Goal: Task Accomplishment & Management: Manage account settings

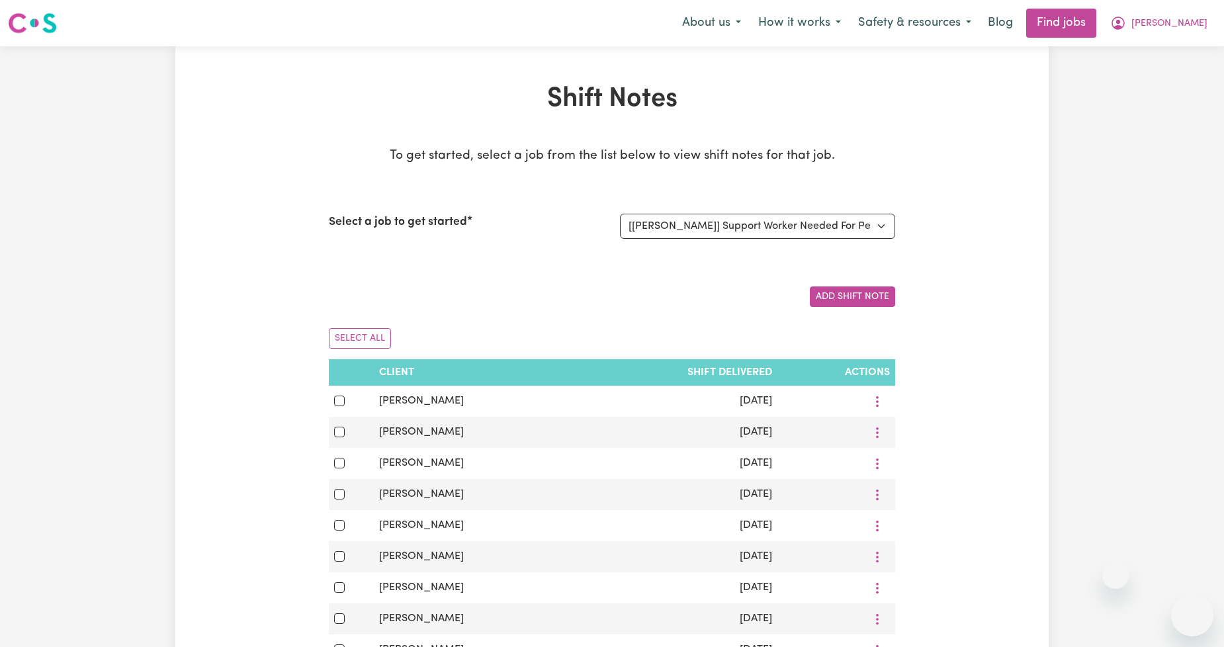
select select "11855"
click at [1195, 28] on span "[PERSON_NAME]" at bounding box center [1169, 24] width 76 height 15
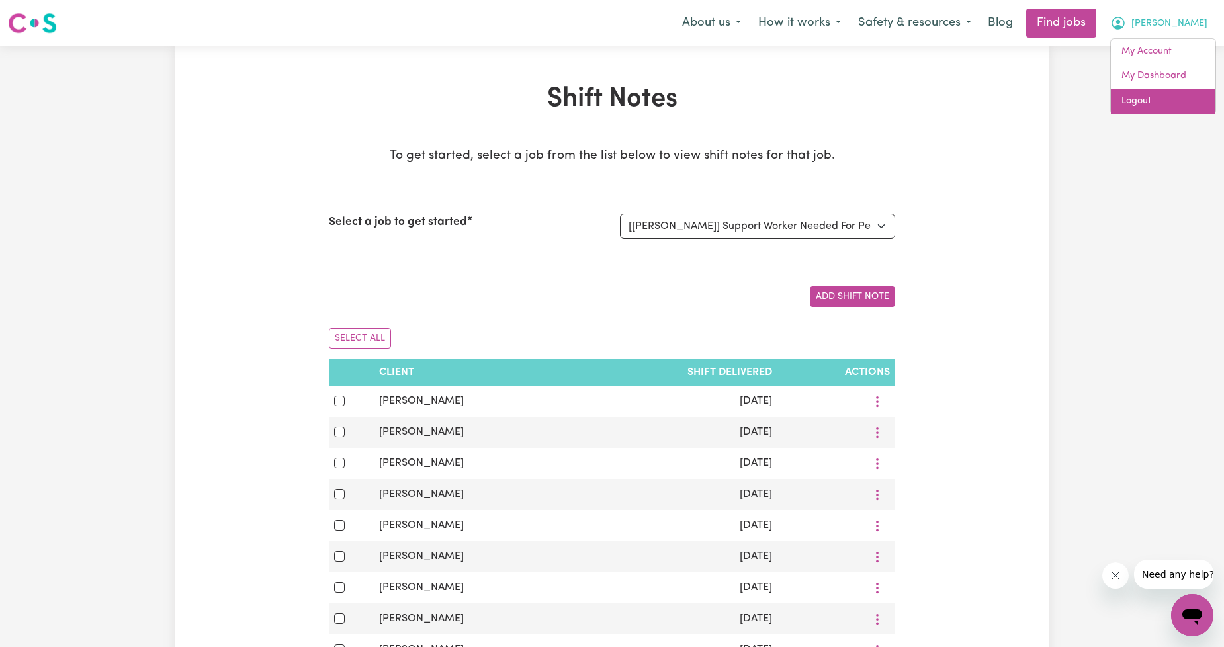
click at [1139, 97] on link "Logout" at bounding box center [1163, 101] width 105 height 25
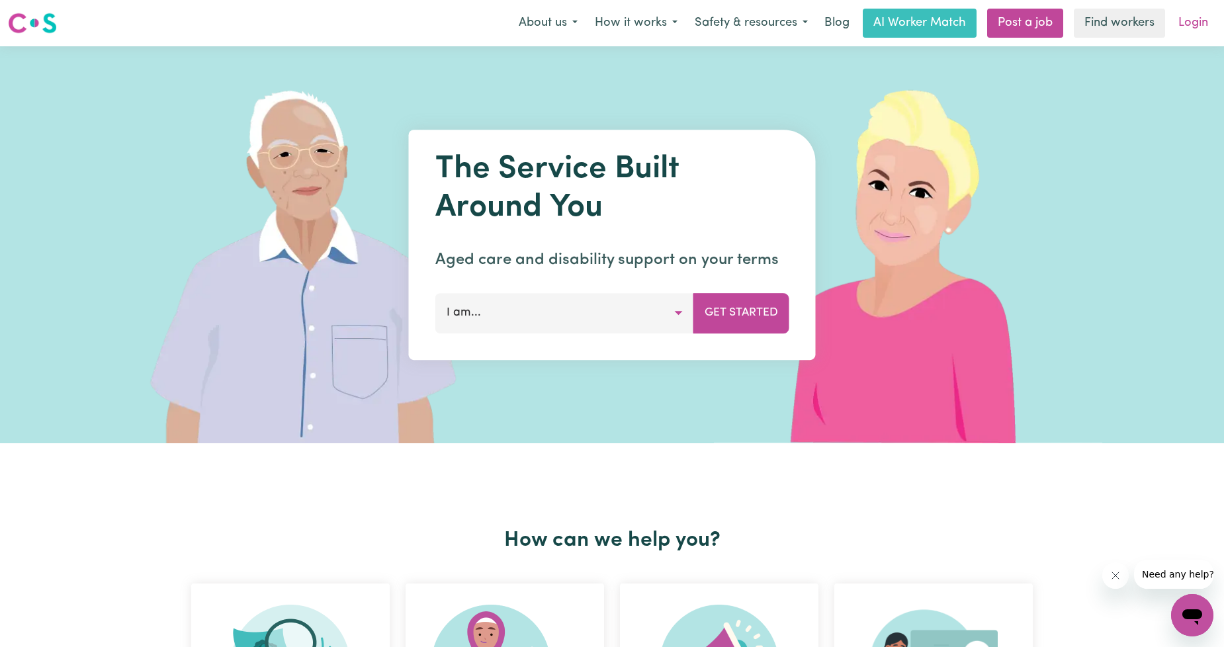
click at [1187, 28] on link "Login" at bounding box center [1193, 23] width 46 height 29
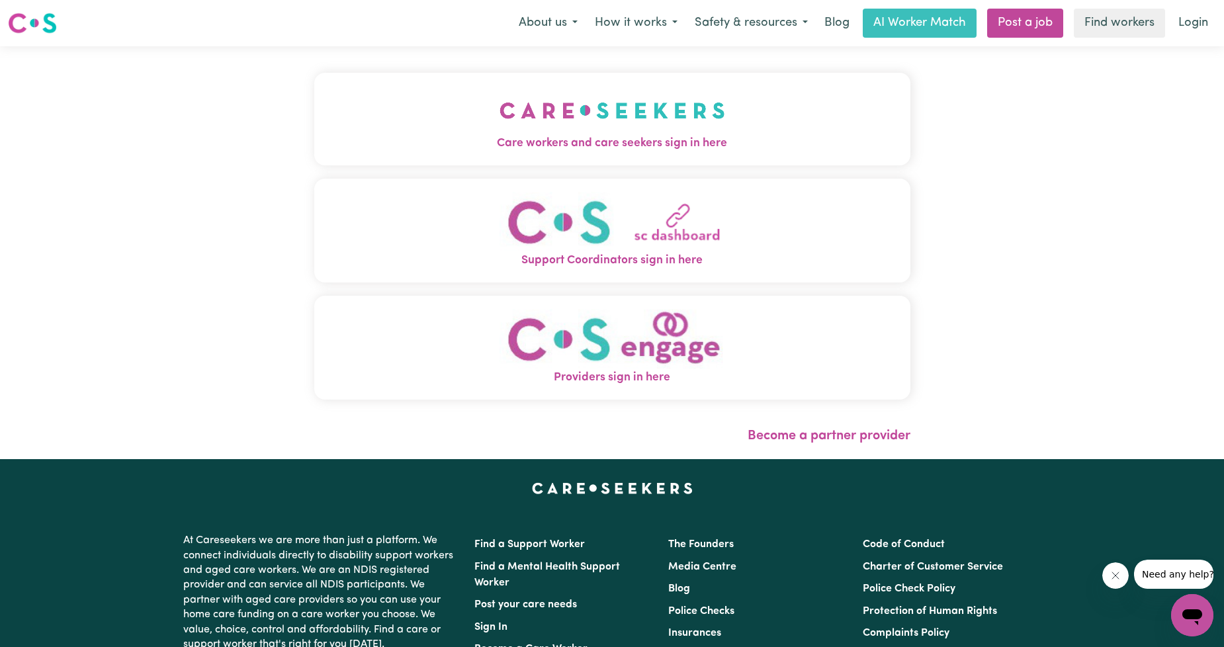
click at [579, 140] on span "Care workers and care seekers sign in here" at bounding box center [612, 143] width 596 height 17
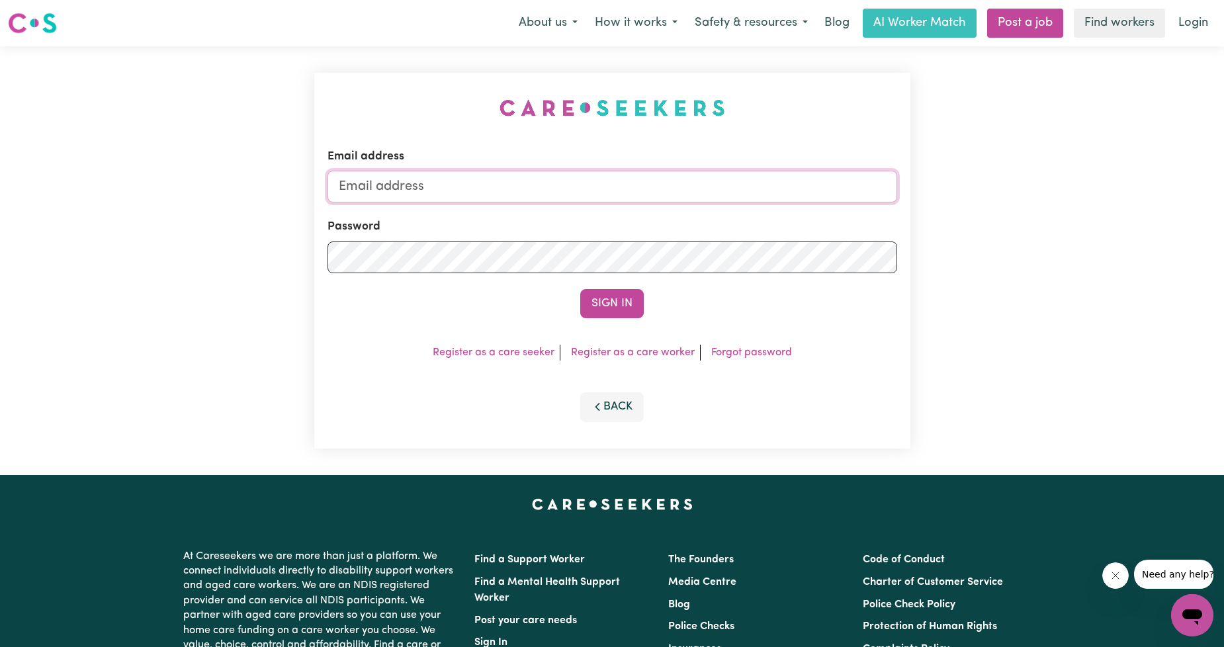
click at [506, 183] on input "Email address" at bounding box center [612, 187] width 570 height 32
drag, startPoint x: 406, startPoint y: 196, endPoint x: 757, endPoint y: 205, distance: 351.4
click at [756, 206] on form "Email address [EMAIL_ADDRESS][PERSON_NAME][DOMAIN_NAME] Password Sign In" at bounding box center [612, 233] width 570 height 170
type input "[EMAIL_ADDRESS][DOMAIN_NAME]"
click at [613, 313] on button "Sign In" at bounding box center [612, 303] width 64 height 29
